Goal: Use online tool/utility: Utilize a website feature to perform a specific function

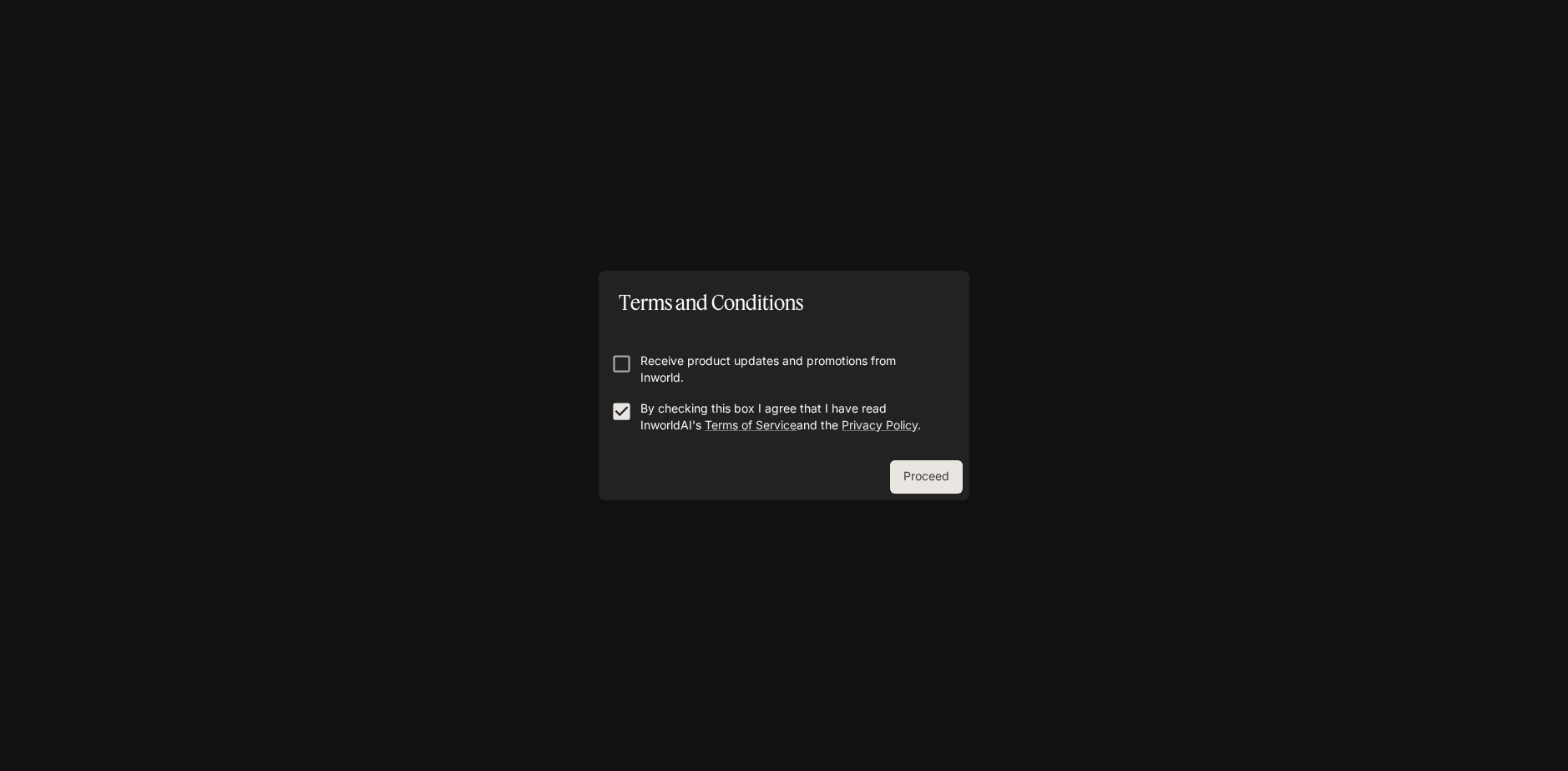
click at [922, 477] on button "Proceed" at bounding box center [926, 477] width 73 height 33
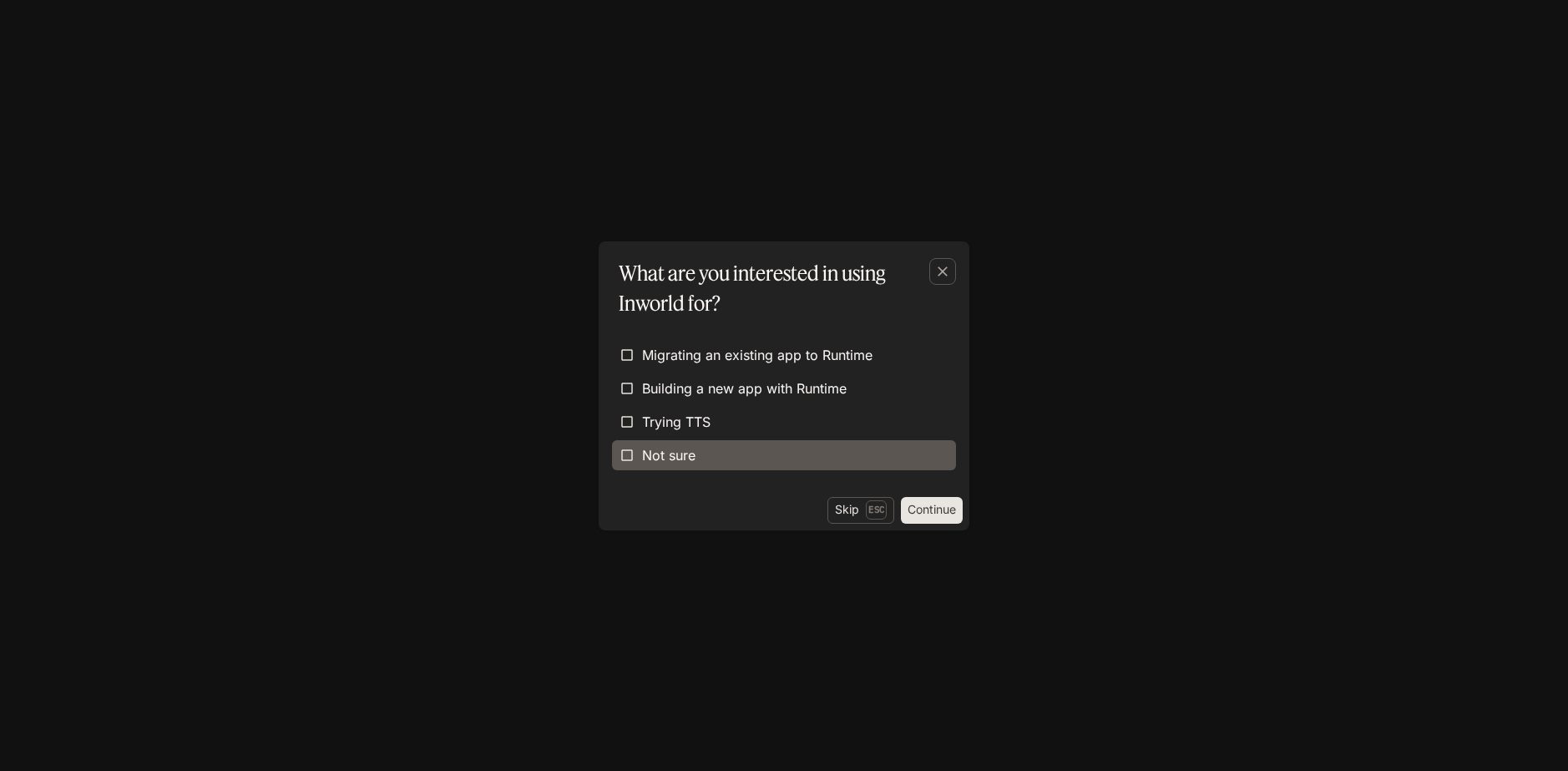
click at [741, 465] on label "Not sure" at bounding box center [784, 455] width 344 height 30
click at [909, 510] on button "Continue" at bounding box center [932, 510] width 62 height 27
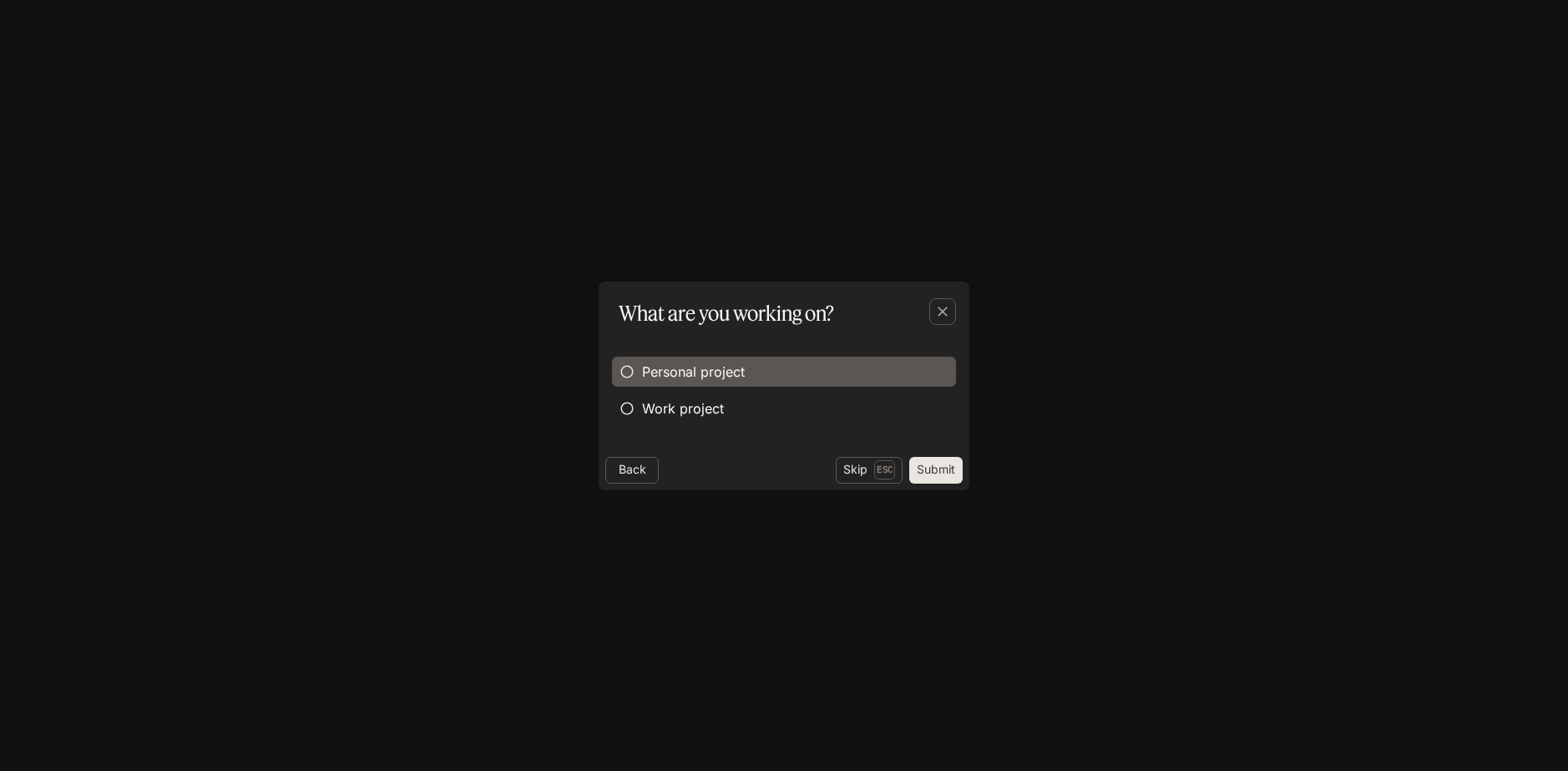
click at [691, 378] on span "Personal project" at bounding box center [694, 372] width 103 height 20
click at [929, 467] on button "Submit" at bounding box center [936, 470] width 53 height 27
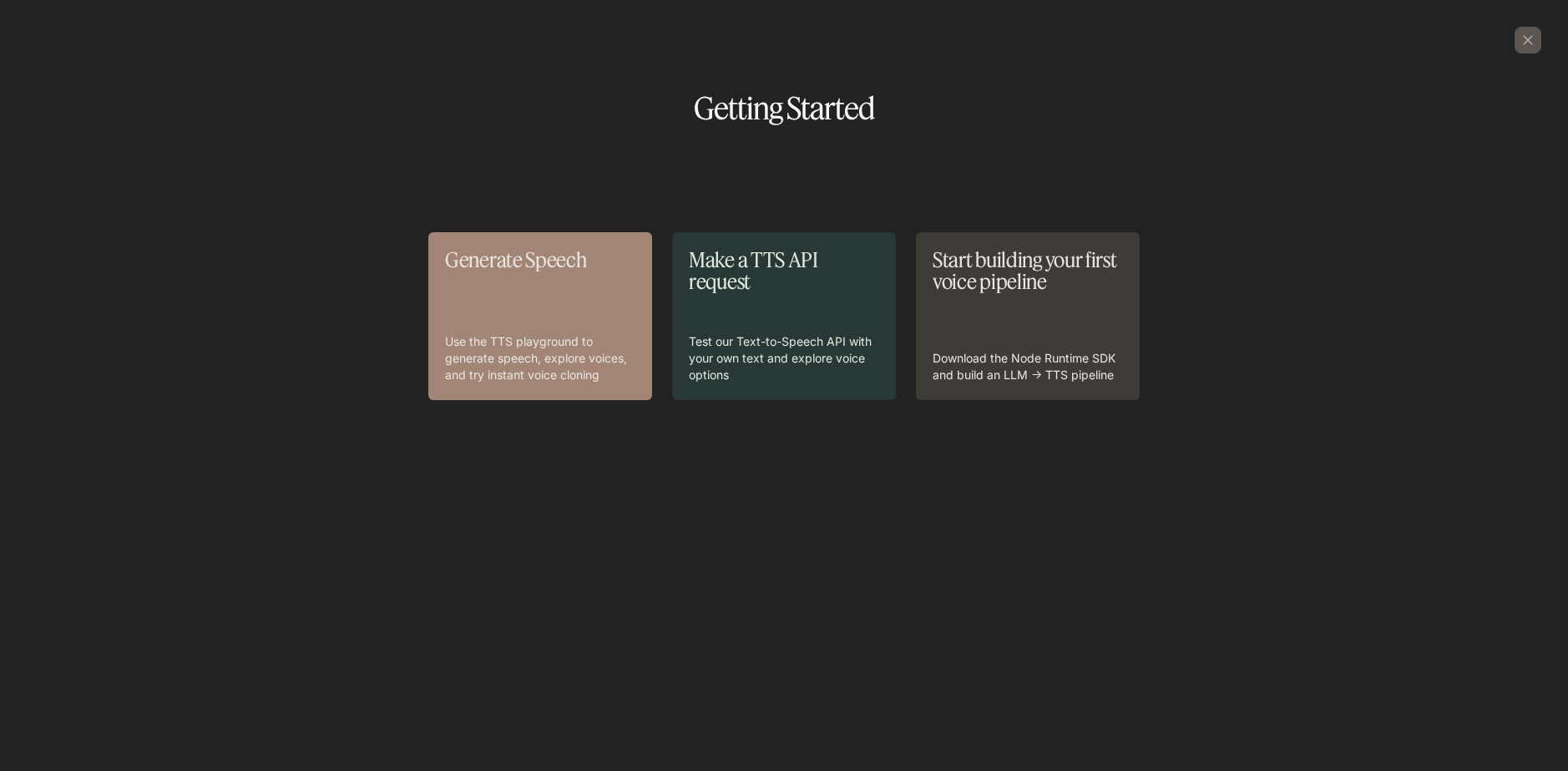
click at [589, 317] on div "Generate Speech Use the TTS playground to generate speech, explore voices, and …" at bounding box center [540, 316] width 190 height 135
